Goal: Check status: Check status

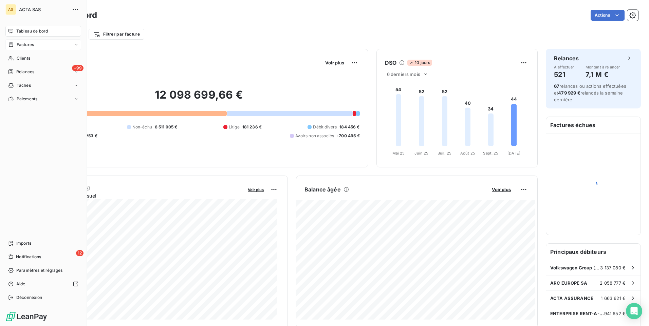
click at [17, 45] on span "Factures" at bounding box center [25, 45] width 17 height 6
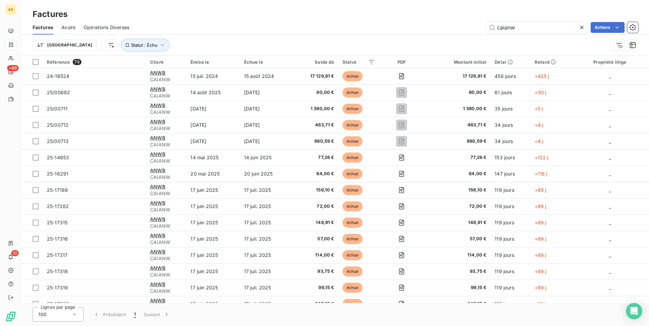
drag, startPoint x: 522, startPoint y: 26, endPoint x: 473, endPoint y: 33, distance: 49.6
click at [473, 33] on div "caianw Actions" at bounding box center [387, 27] width 500 height 11
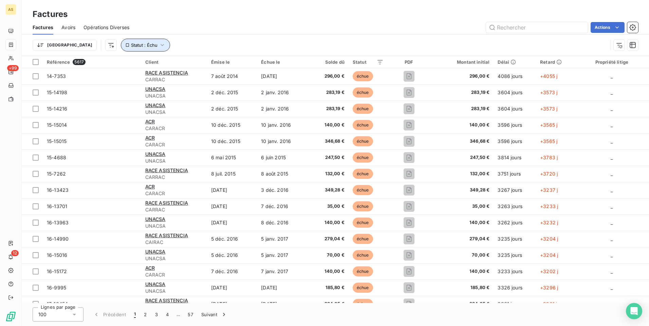
click at [159, 44] on icon "button" at bounding box center [162, 45] width 7 height 7
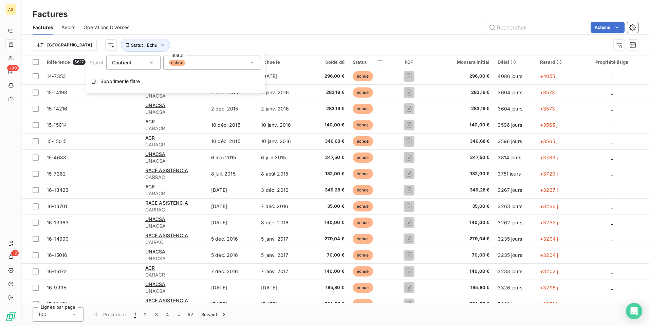
click at [252, 62] on icon at bounding box center [251, 63] width 3 height 2
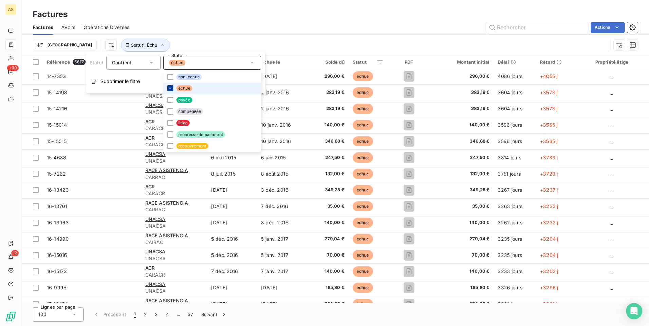
click at [170, 89] on icon at bounding box center [170, 88] width 2 height 1
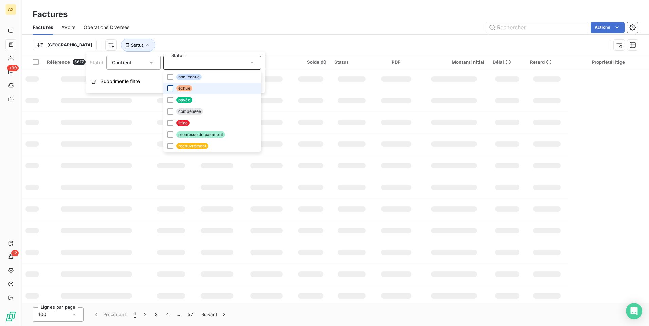
click at [424, 12] on div "Factures" at bounding box center [335, 14] width 627 height 12
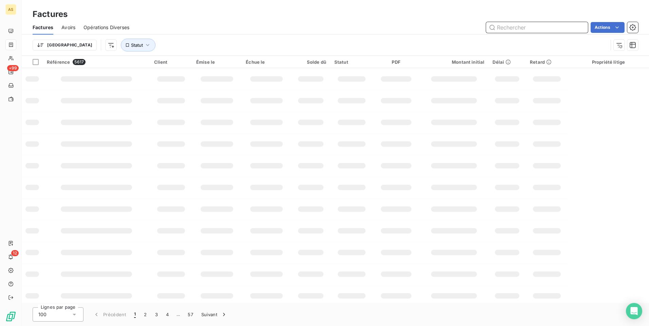
click at [522, 27] on input "text" at bounding box center [537, 27] width 102 height 11
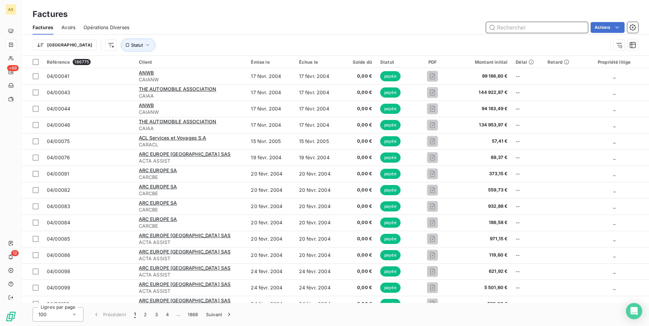
click at [518, 30] on input "text" at bounding box center [537, 27] width 102 height 11
type input "24-25114"
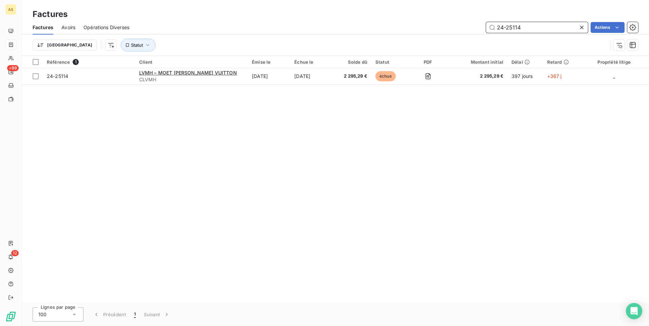
click at [68, 28] on span "Avoirs" at bounding box center [68, 27] width 14 height 7
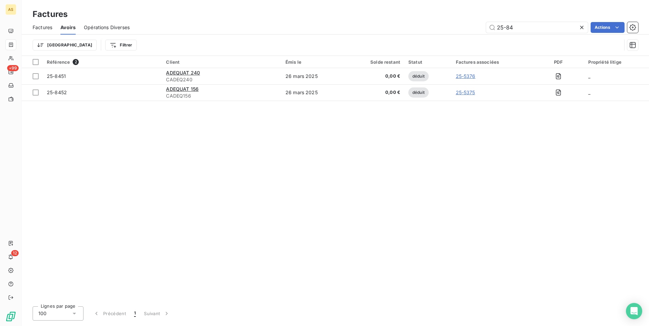
drag, startPoint x: 516, startPoint y: 26, endPoint x: 469, endPoint y: 27, distance: 46.8
click at [469, 27] on div "25-84 Actions" at bounding box center [388, 27] width 500 height 11
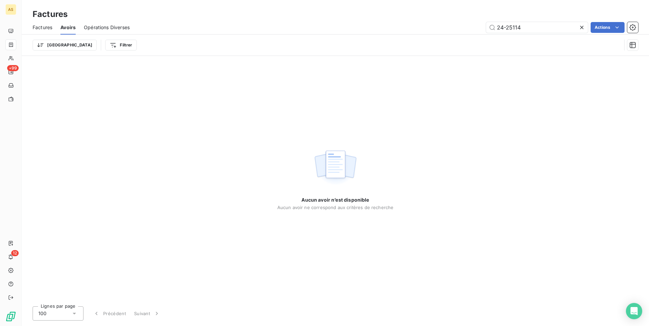
type input "24-25114"
